Goal: Task Accomplishment & Management: Manage account settings

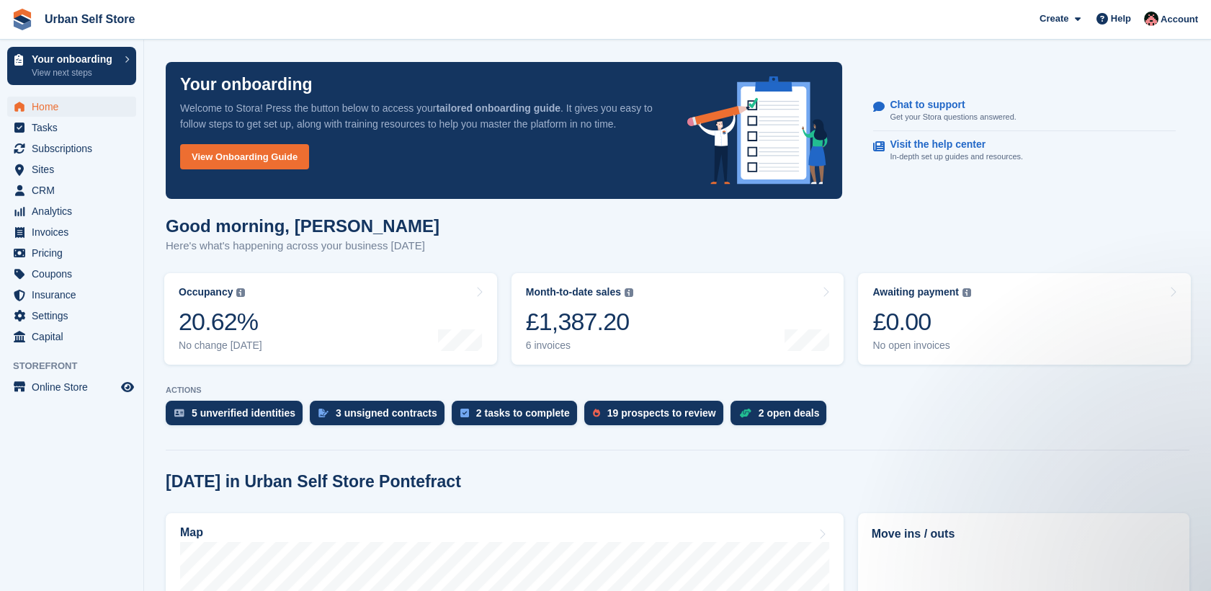
click at [954, 238] on div "Good morning, Josh Here's what's happening across your business today" at bounding box center [678, 243] width 1024 height 55
click at [201, 454] on section "Signed in successfully. Your onboarding Welcome to Stora! Press the button belo…" at bounding box center [677, 571] width 1067 height 1142
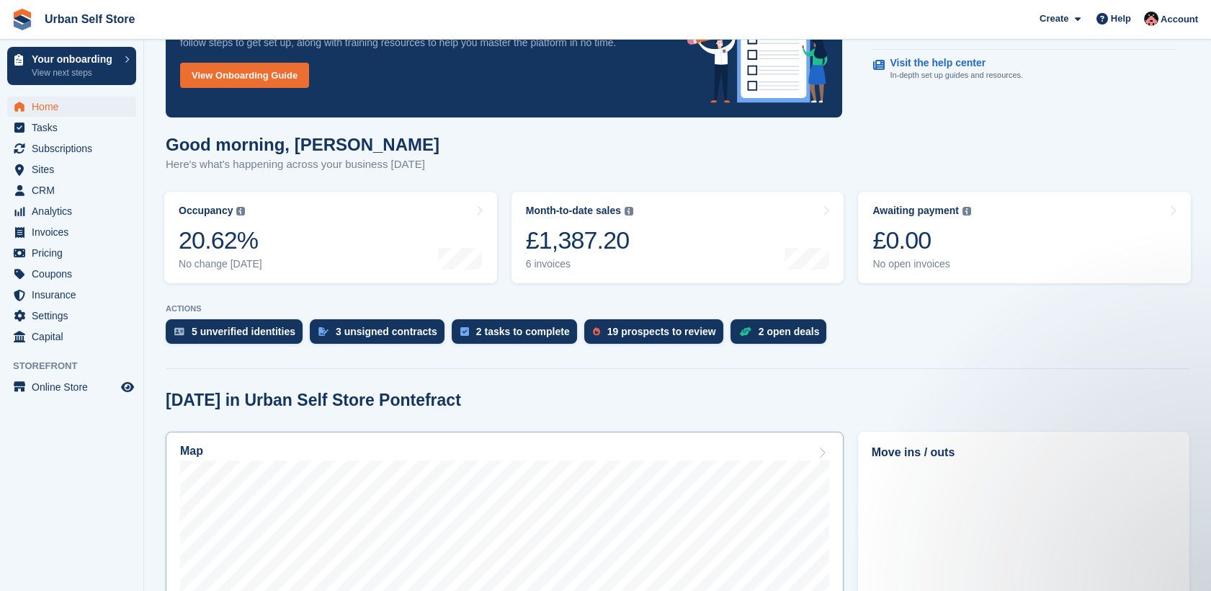
scroll to position [1, 0]
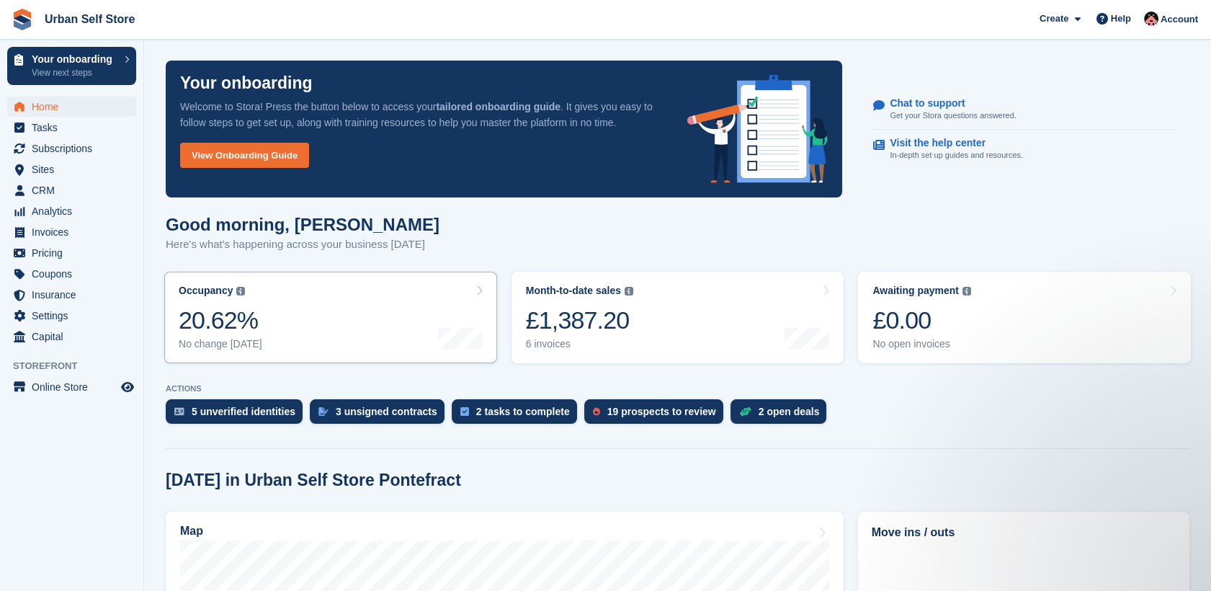
click at [341, 310] on link "Occupancy The percentage of all currently allocated units in terms of area. Inc…" at bounding box center [330, 317] width 333 height 91
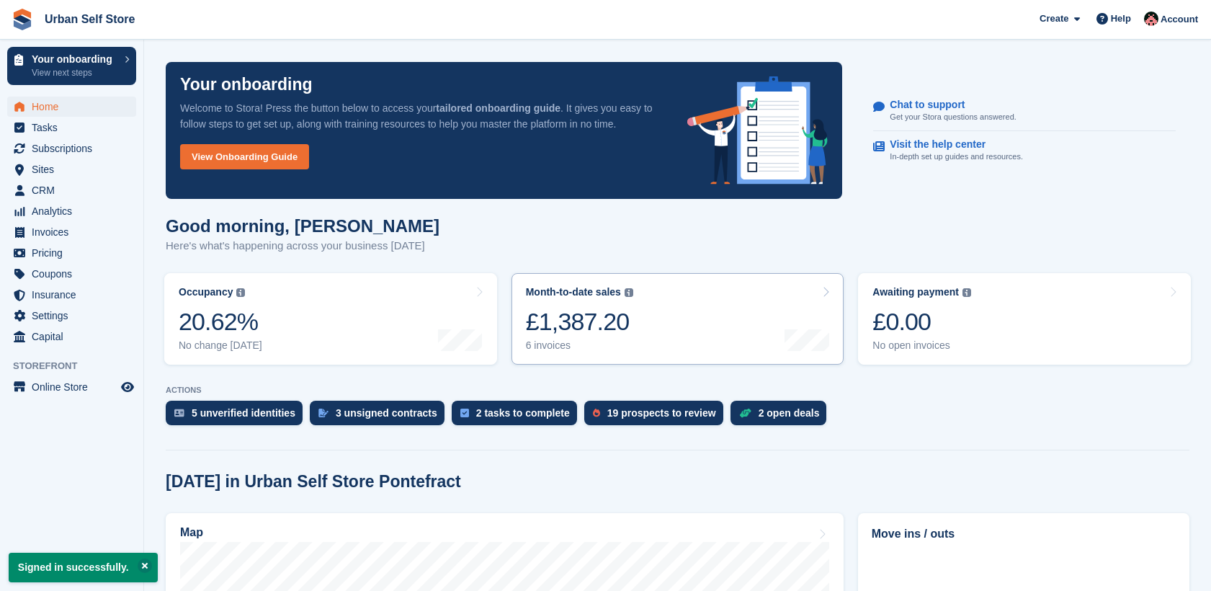
scroll to position [1, 0]
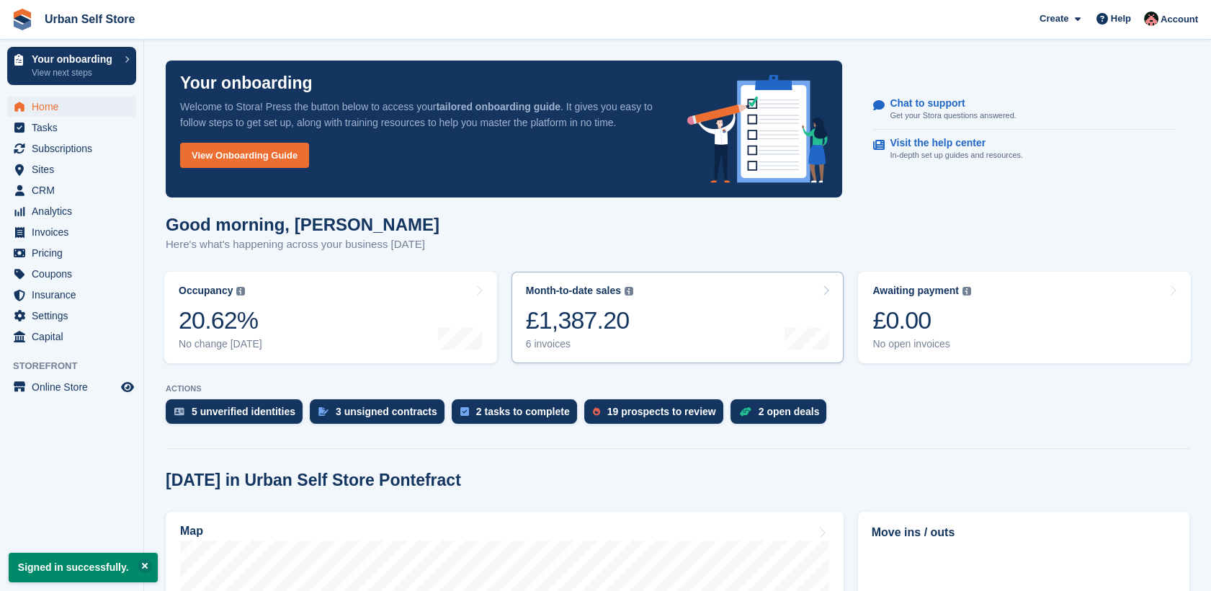
click at [637, 320] on link "Month-to-date sales The sum of all finalised invoices generated this month to d…" at bounding box center [677, 317] width 333 height 91
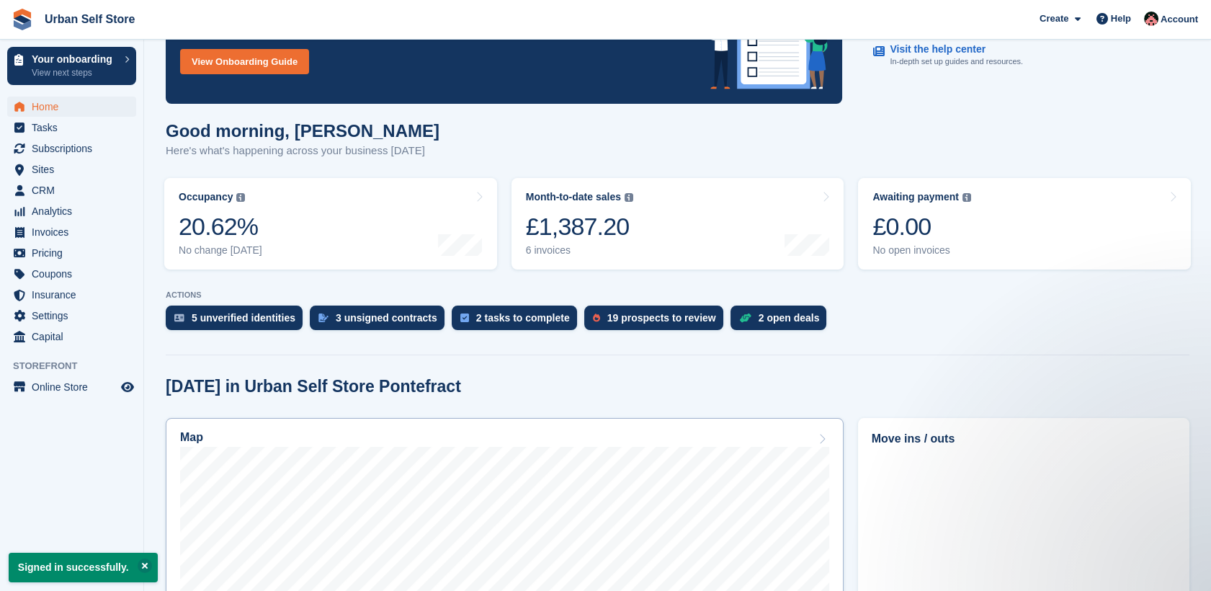
scroll to position [70, 0]
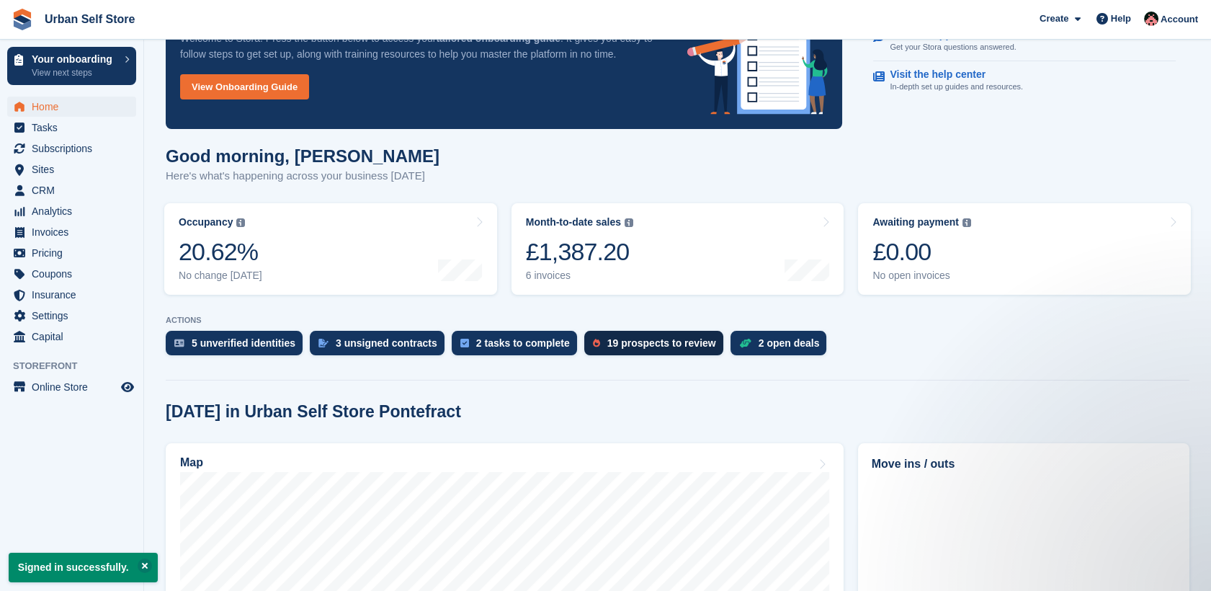
click at [659, 341] on div "19 prospects to review" at bounding box center [661, 343] width 109 height 12
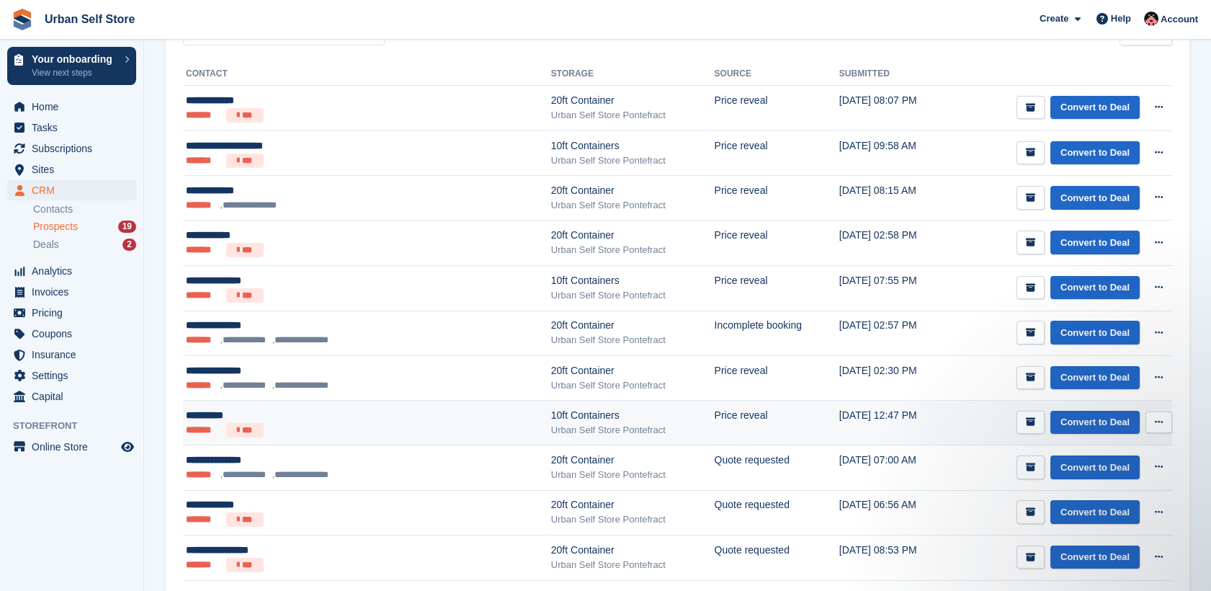
scroll to position [240, 0]
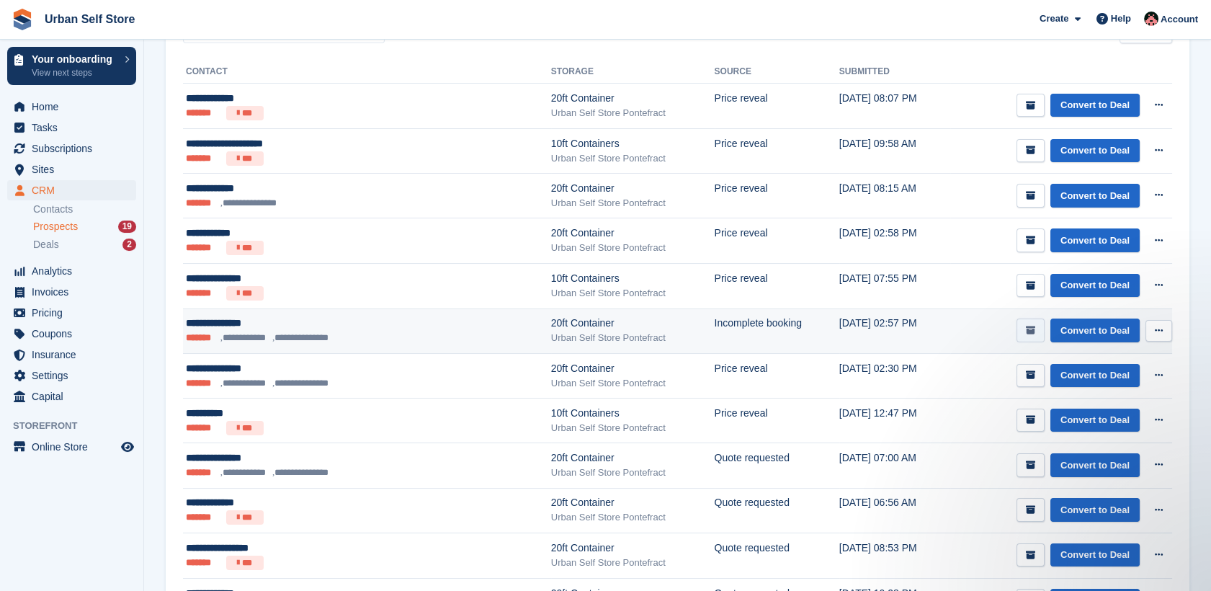
click at [1032, 332] on icon "submit" at bounding box center [1030, 330] width 9 height 9
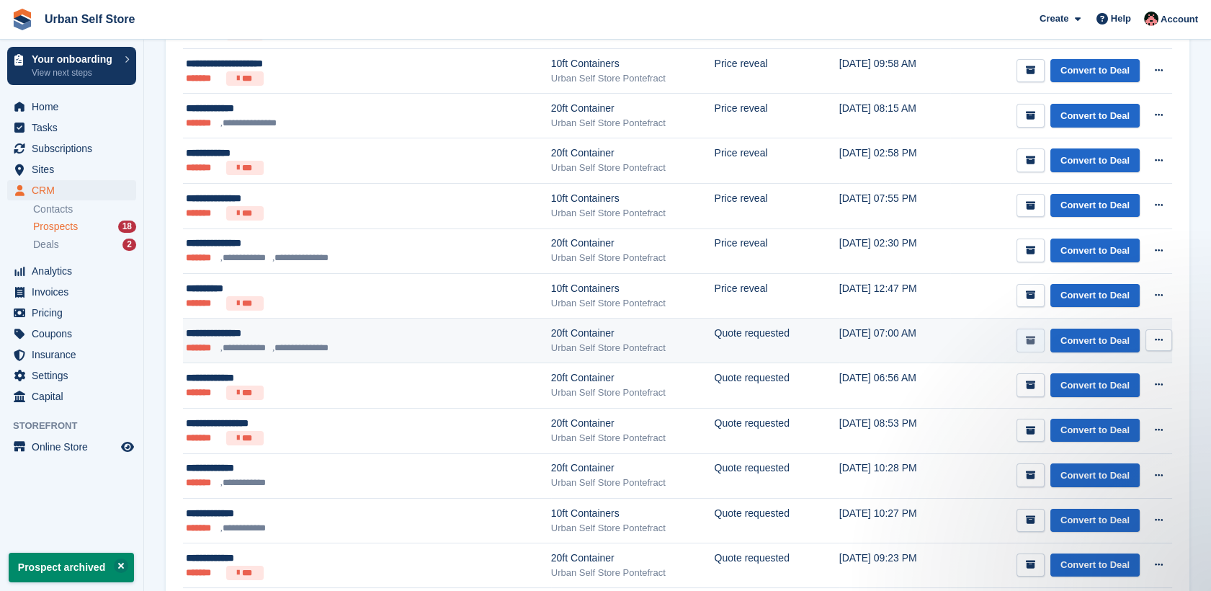
scroll to position [0, 0]
drag, startPoint x: 1034, startPoint y: 342, endPoint x: 993, endPoint y: 357, distance: 43.5
click at [1034, 343] on icon "submit" at bounding box center [1030, 340] width 9 height 9
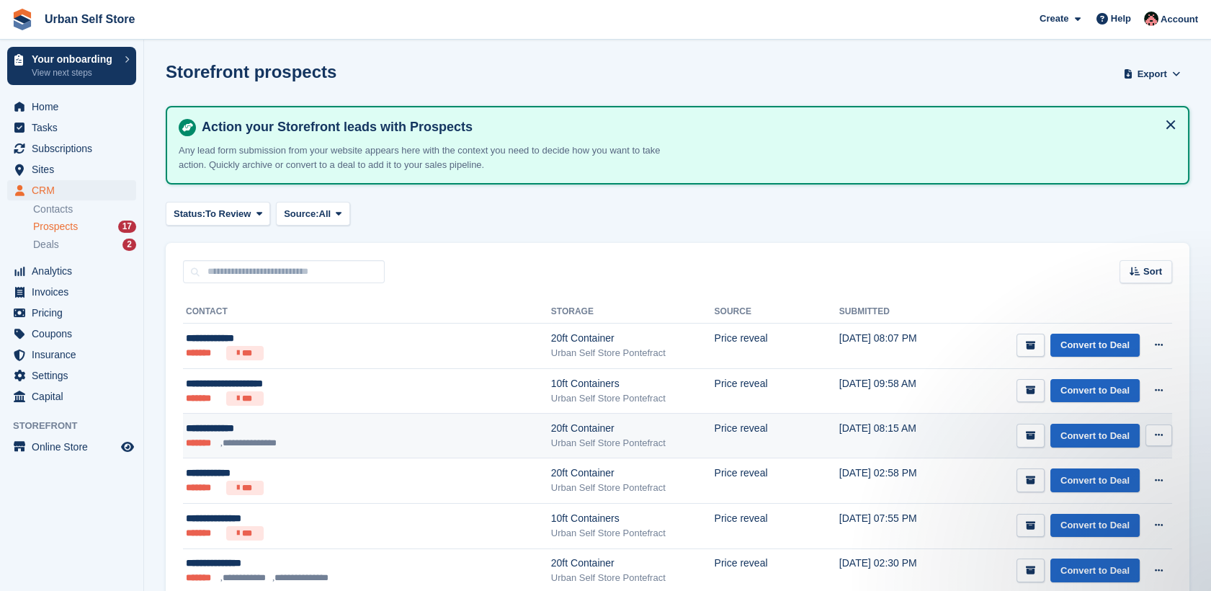
scroll to position [80, 0]
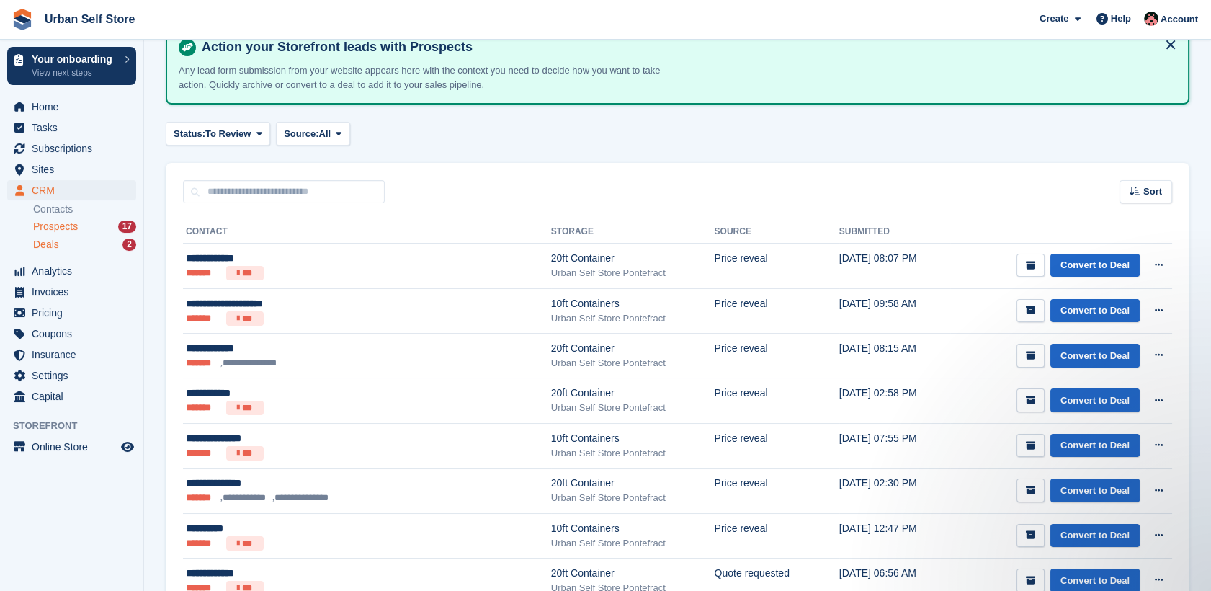
click at [80, 241] on div "Deals 2" at bounding box center [84, 245] width 103 height 14
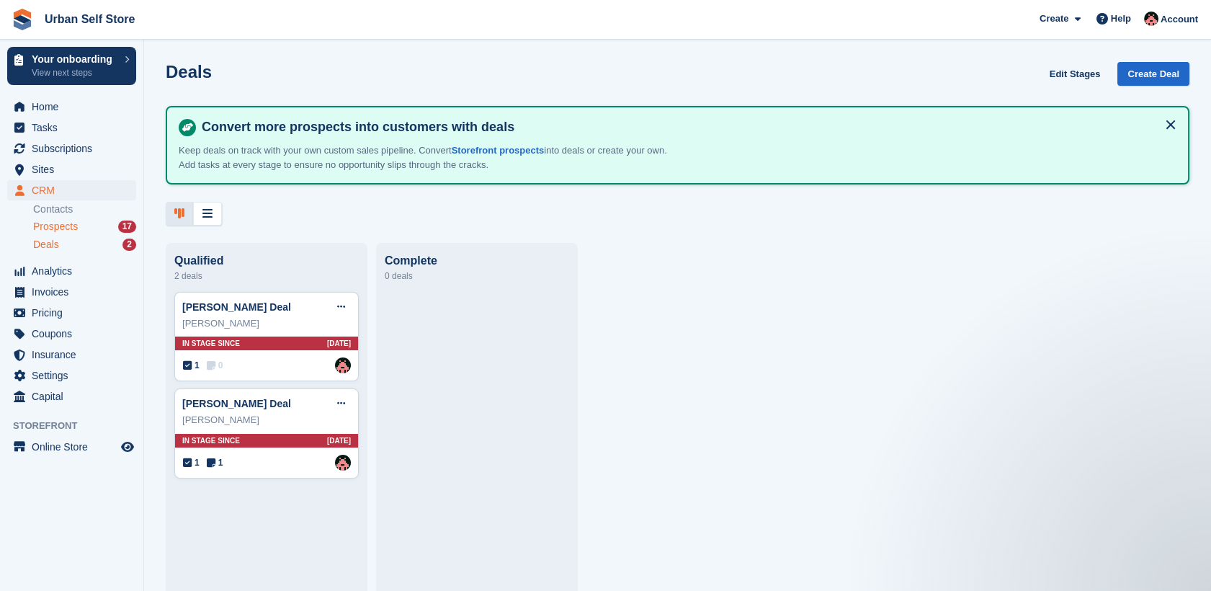
click at [82, 227] on div "Prospects 17" at bounding box center [84, 227] width 103 height 14
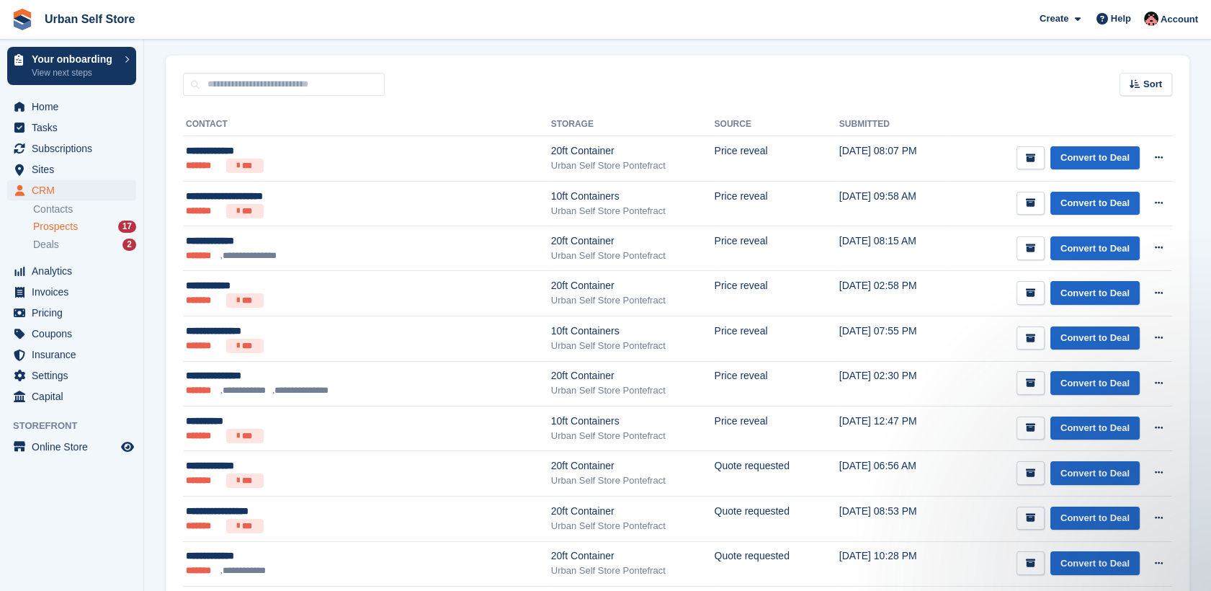
scroll to position [160, 0]
